Goal: Information Seeking & Learning: Check status

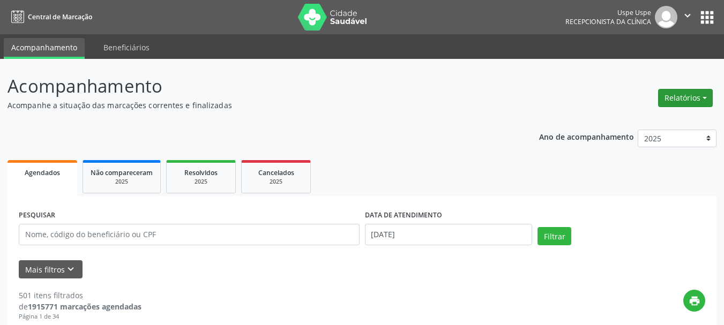
click at [678, 100] on button "Relatórios" at bounding box center [685, 98] width 55 height 18
click at [673, 113] on ul "Agendamentos Procedimentos realizados" at bounding box center [656, 128] width 116 height 39
click at [667, 118] on link "Agendamentos" at bounding box center [655, 121] width 115 height 15
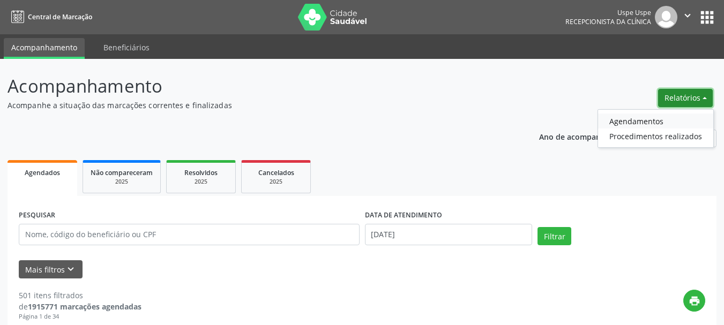
select select "8"
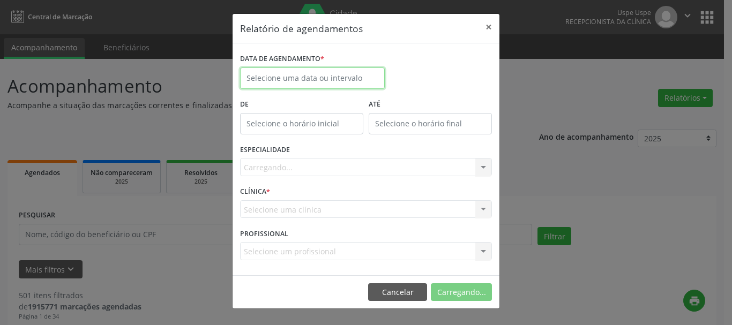
click at [287, 81] on input "text" at bounding box center [312, 78] width 145 height 21
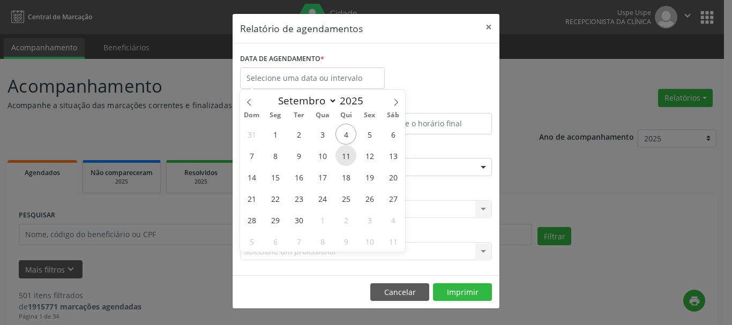
click at [348, 154] on span "11" at bounding box center [345, 155] width 21 height 21
type input "[DATE]"
click at [348, 154] on span "11" at bounding box center [345, 155] width 21 height 21
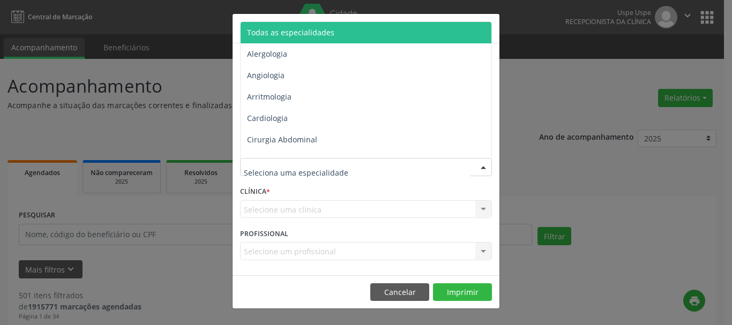
click at [301, 33] on span "Todas as especialidades" at bounding box center [290, 32] width 87 height 10
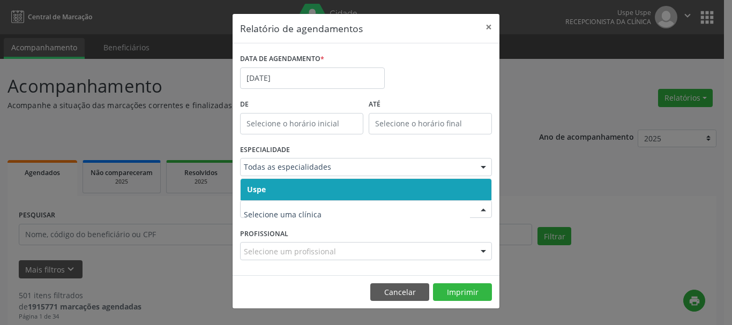
click at [247, 185] on span "Uspe" at bounding box center [366, 189] width 251 height 21
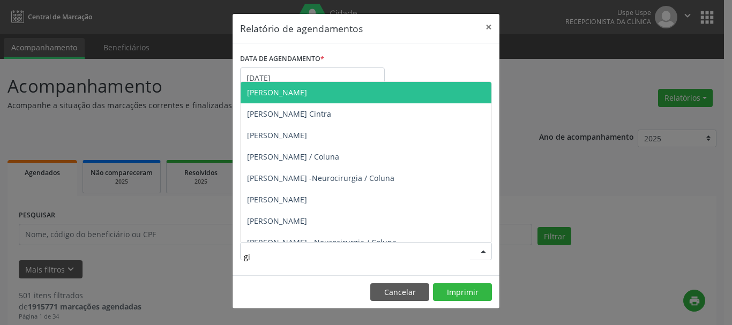
type input "gil"
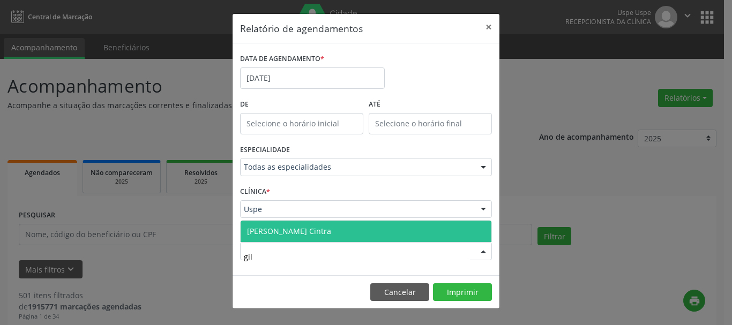
click at [271, 235] on span "[PERSON_NAME] Cintra" at bounding box center [289, 231] width 84 height 10
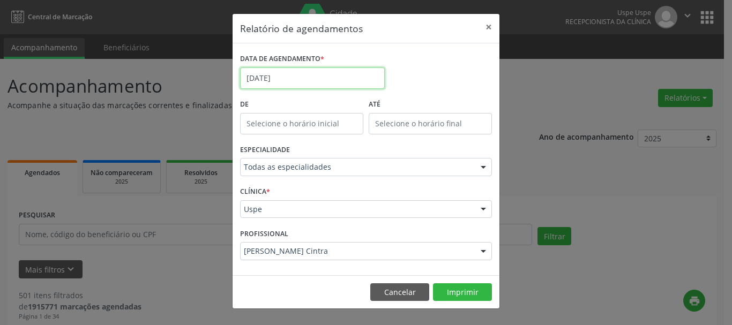
click at [285, 73] on input "[DATE]" at bounding box center [312, 78] width 145 height 21
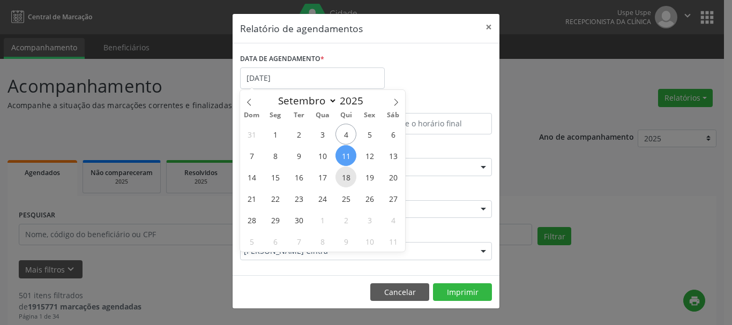
click at [349, 177] on span "18" at bounding box center [345, 177] width 21 height 21
type input "[DATE]"
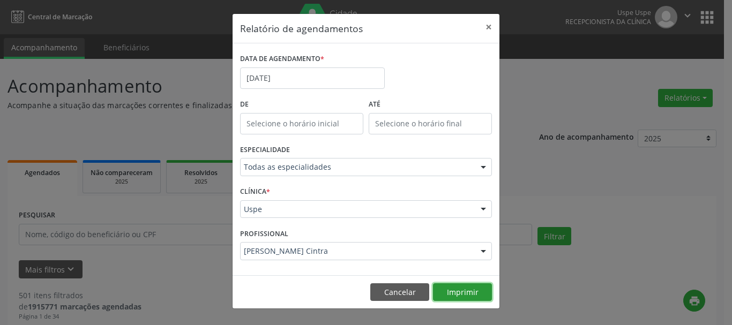
click at [482, 293] on button "Imprimir" at bounding box center [462, 292] width 59 height 18
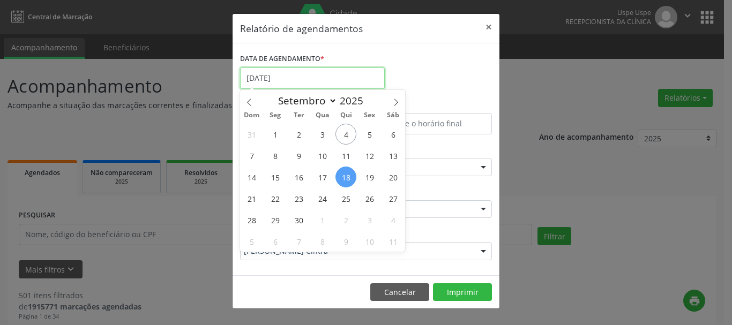
click at [289, 72] on input "[DATE]" at bounding box center [312, 78] width 145 height 21
click at [353, 200] on span "25" at bounding box center [345, 198] width 21 height 21
type input "[DATE]"
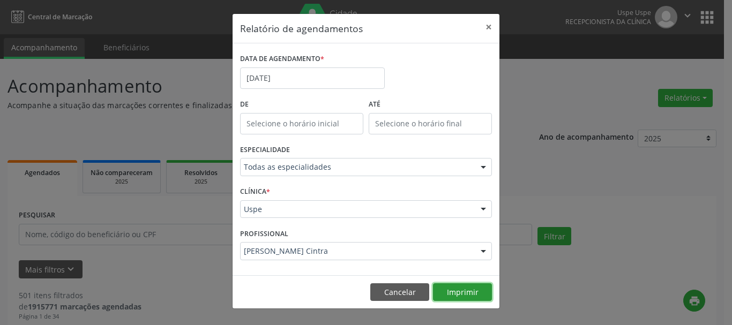
click at [479, 289] on button "Imprimir" at bounding box center [462, 292] width 59 height 18
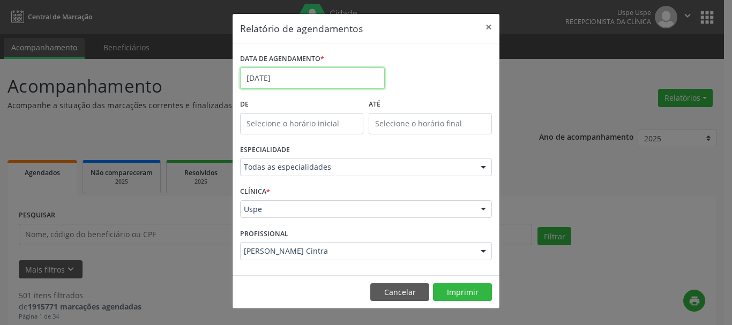
click at [313, 76] on input "[DATE]" at bounding box center [312, 78] width 145 height 21
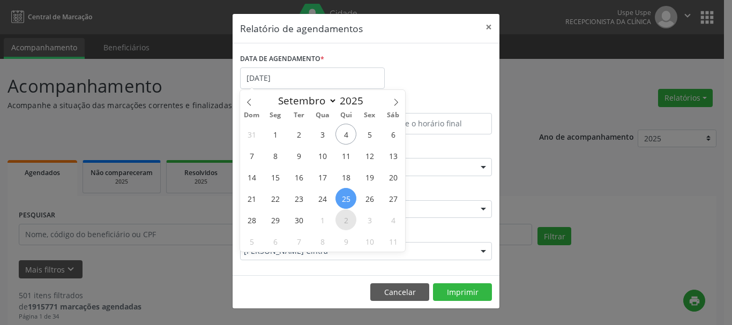
click at [344, 217] on span "2" at bounding box center [345, 220] width 21 height 21
type input "[DATE]"
click at [344, 217] on span "2" at bounding box center [345, 220] width 21 height 21
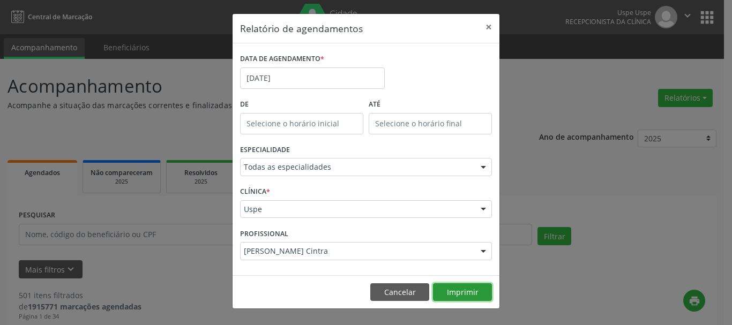
click at [453, 296] on button "Imprimir" at bounding box center [462, 292] width 59 height 18
click at [272, 61] on label "DATA DE AGENDAMENTO *" at bounding box center [282, 59] width 84 height 17
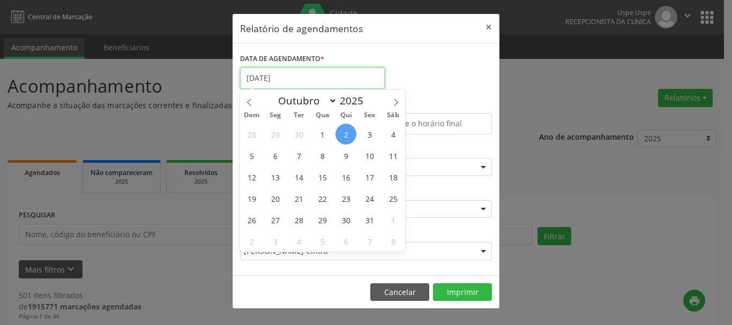
click at [279, 71] on input "[DATE]" at bounding box center [312, 78] width 145 height 21
click at [250, 97] on span at bounding box center [249, 99] width 18 height 18
select select "8"
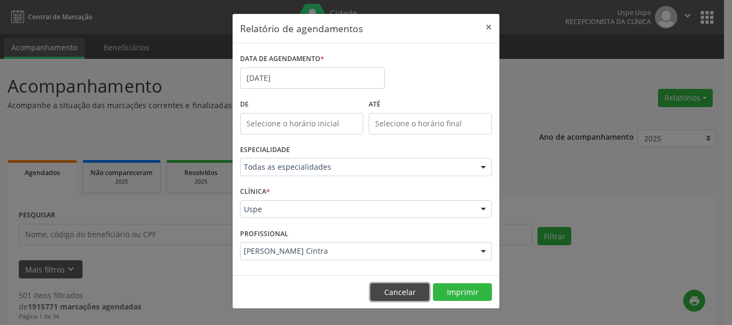
drag, startPoint x: 396, startPoint y: 295, endPoint x: 399, endPoint y: 325, distance: 29.6
click at [396, 295] on button "Cancelar" at bounding box center [399, 292] width 59 height 18
